Goal: Find specific page/section: Find specific page/section

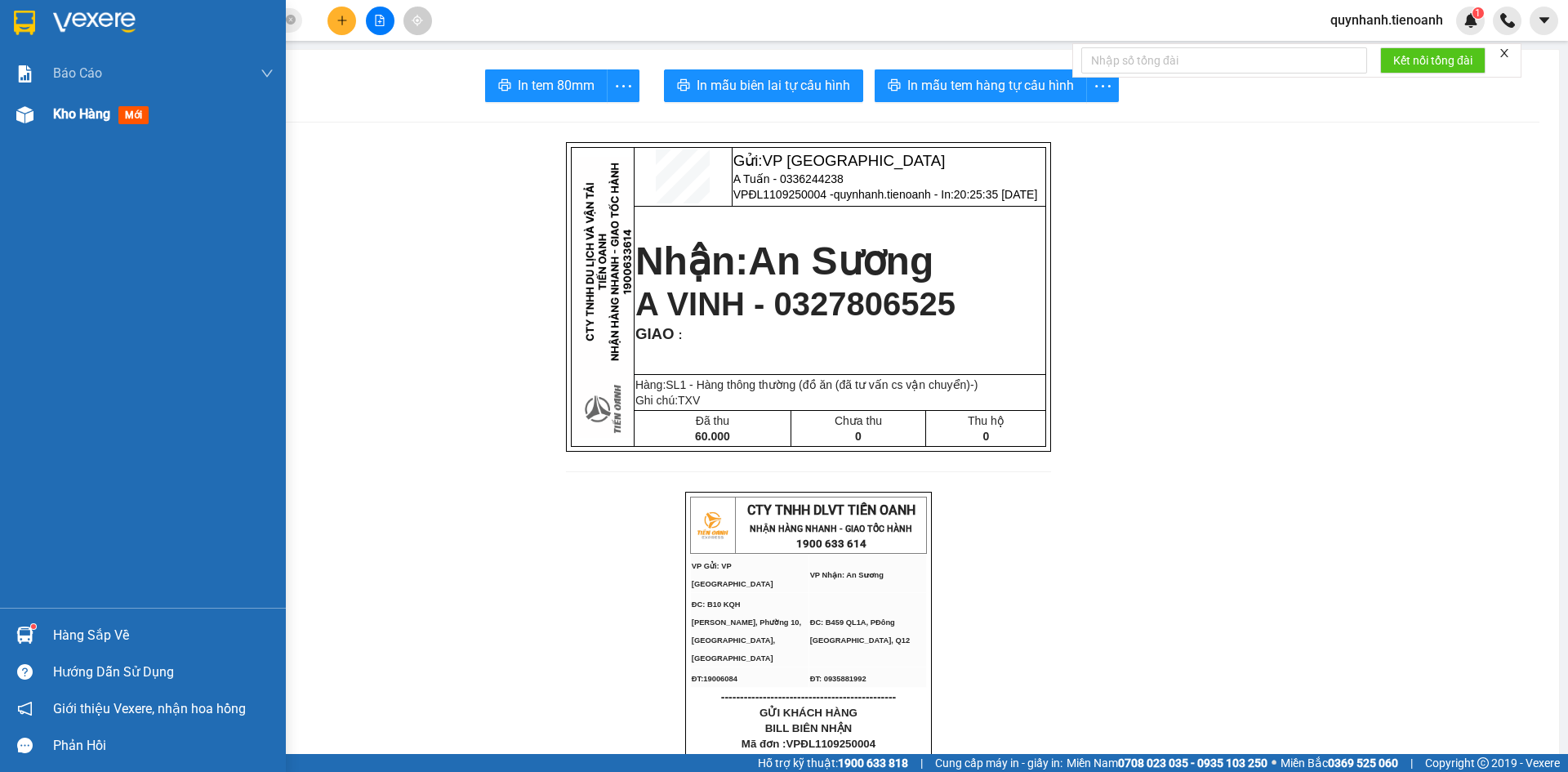
click at [125, 118] on span "mới" at bounding box center [133, 116] width 30 height 18
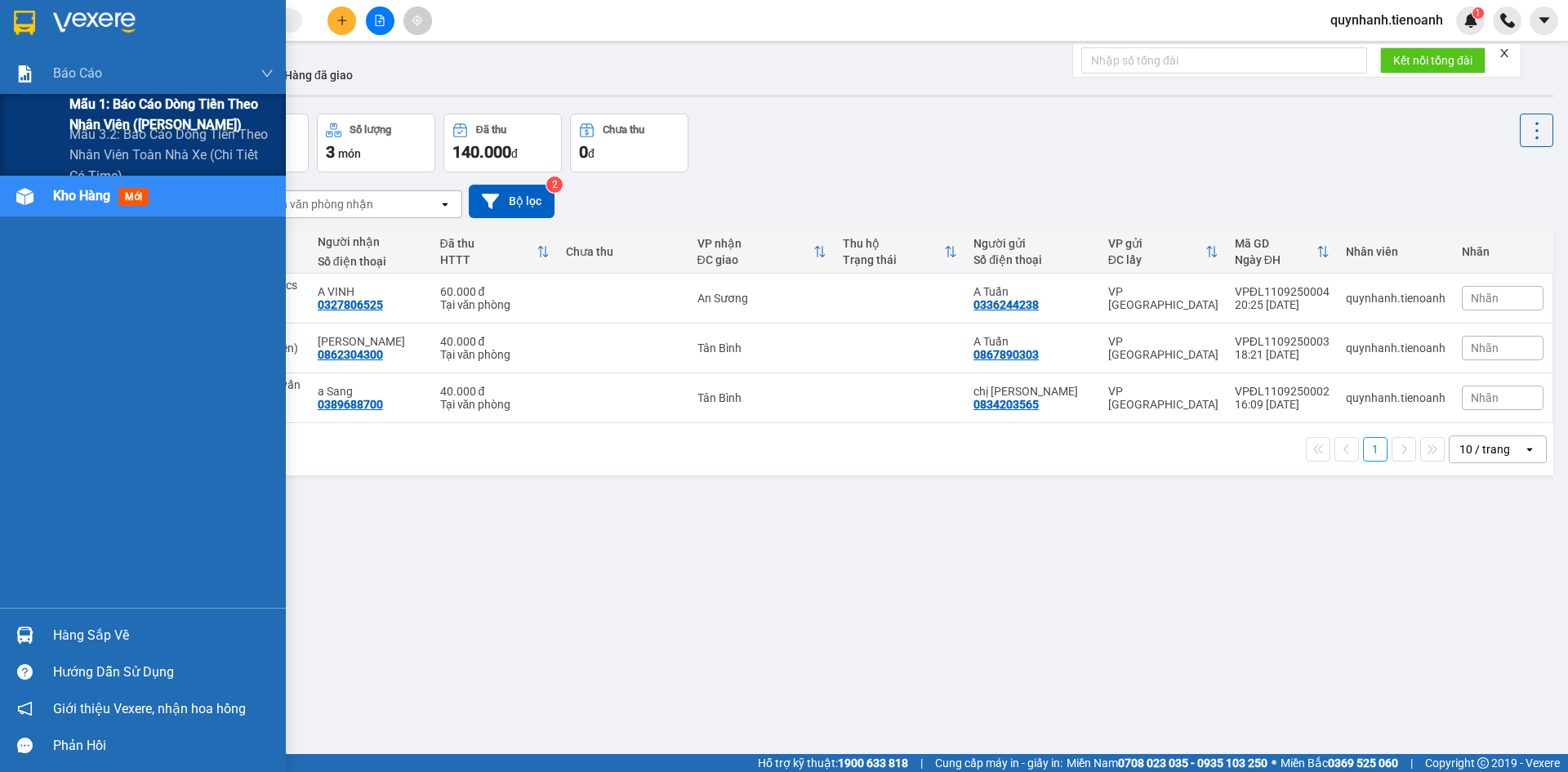
click at [123, 108] on span "Mẫu 1: Báo cáo dòng tiền theo nhân viên ([PERSON_NAME])" at bounding box center [172, 114] width 204 height 40
